Goal: Information Seeking & Learning: Learn about a topic

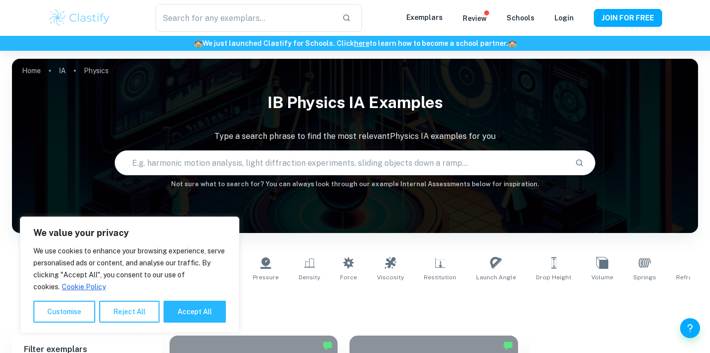
type input "Physics"
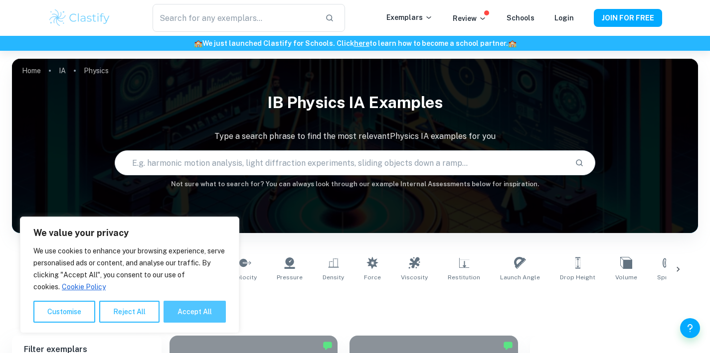
click at [196, 311] on button "Accept All" at bounding box center [195, 312] width 62 height 22
checkbox input "true"
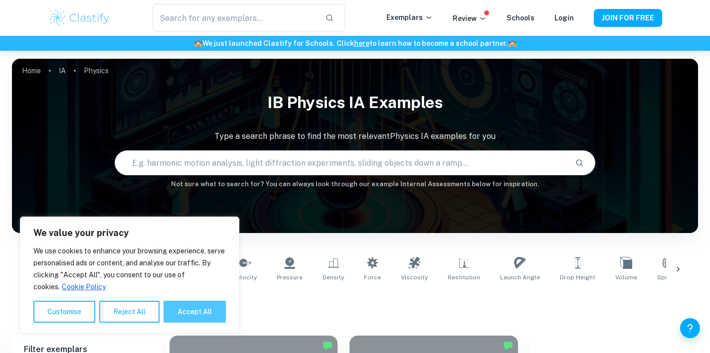
checkbox input "true"
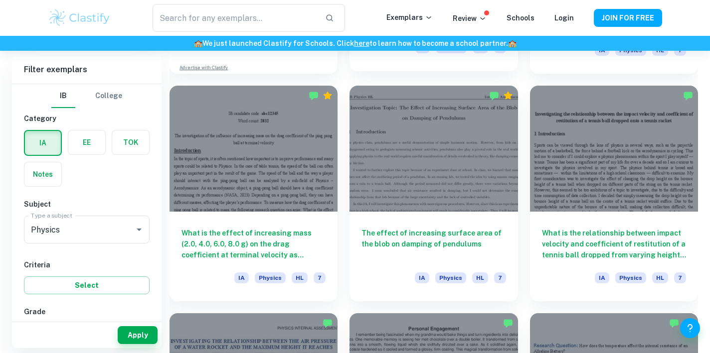
scroll to position [934, 0]
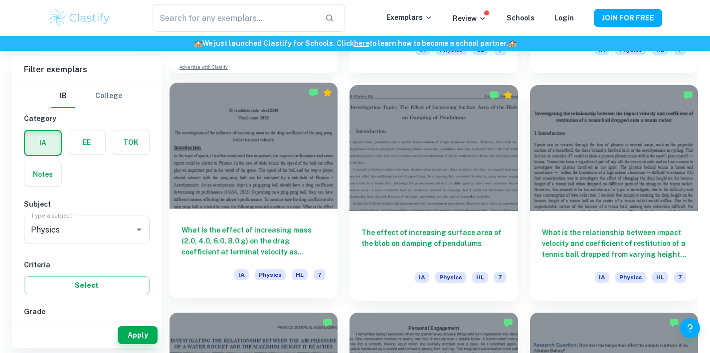
click at [204, 140] on div at bounding box center [254, 146] width 168 height 126
